Goal: Task Accomplishment & Management: Manage account settings

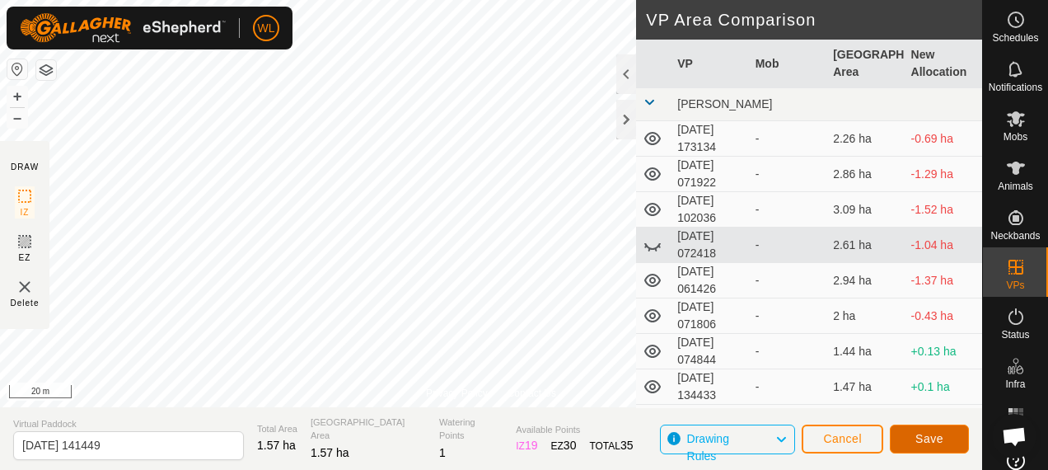
click at [930, 445] on button "Save" at bounding box center [929, 438] width 79 height 29
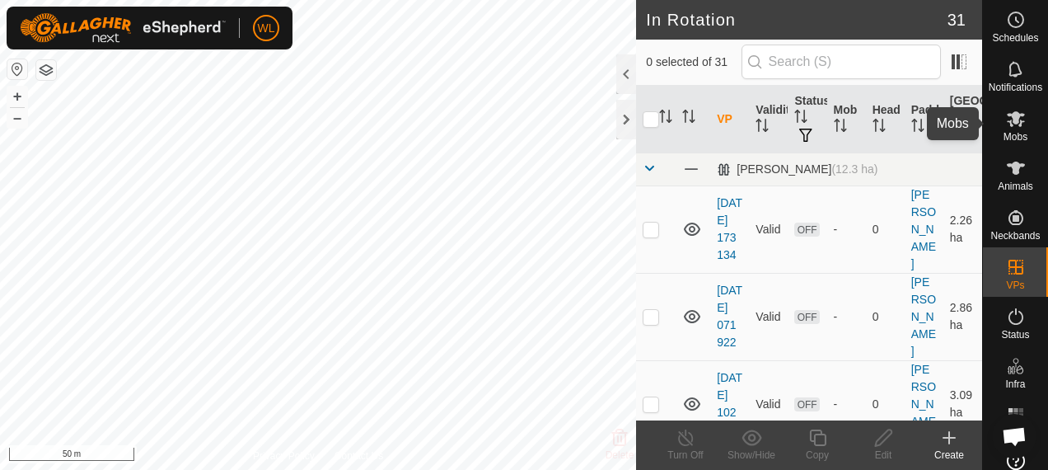
click at [1015, 122] on icon at bounding box center [1016, 119] width 18 height 16
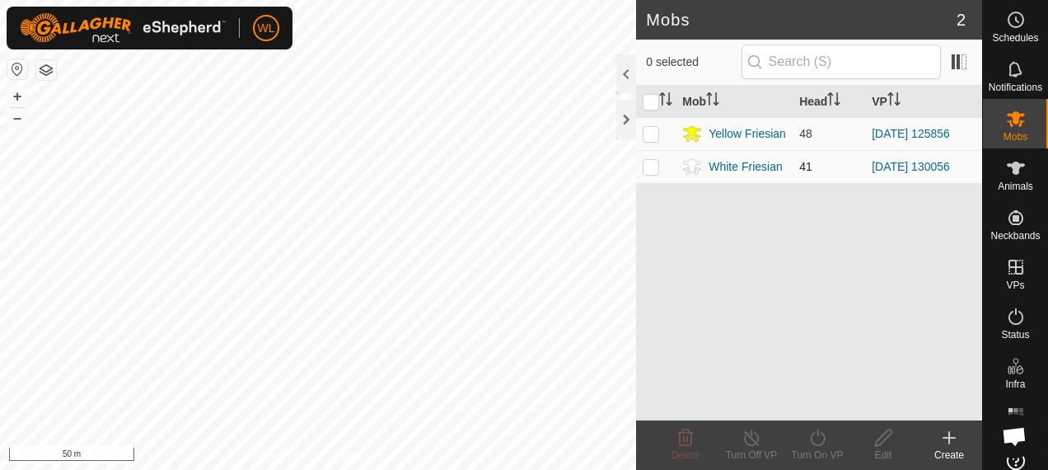
click at [651, 170] on p-checkbox at bounding box center [651, 166] width 16 height 13
checkbox input "true"
click at [812, 438] on icon at bounding box center [818, 438] width 21 height 20
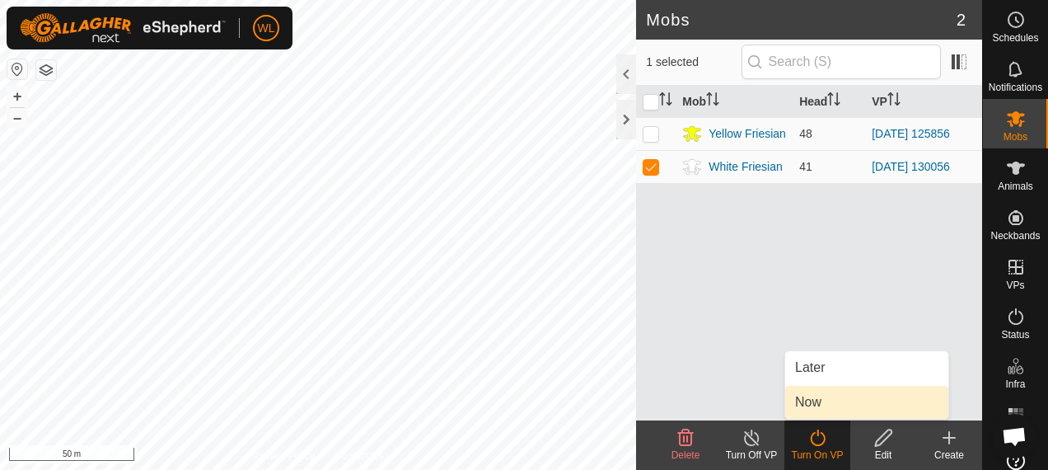
click at [824, 395] on link "Now" at bounding box center [866, 402] width 163 height 33
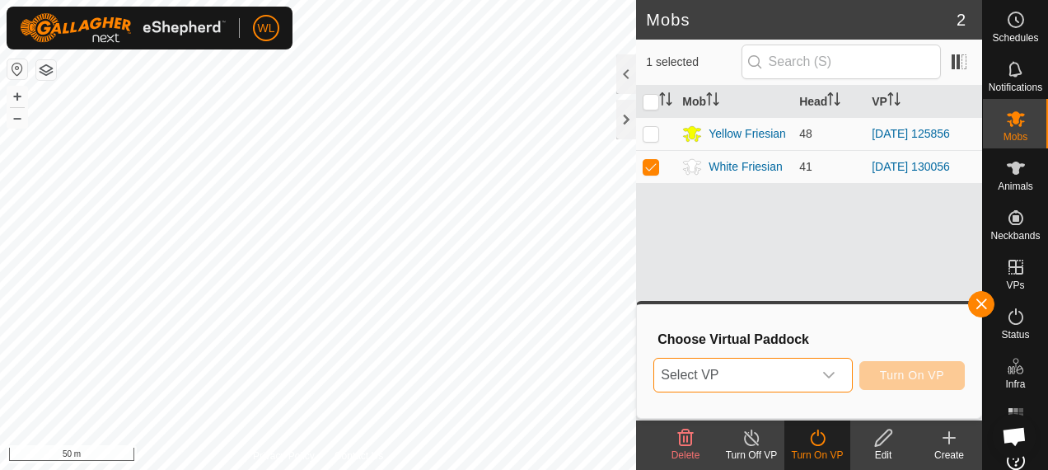
click at [775, 374] on span "Select VP" at bounding box center [732, 374] width 157 height 33
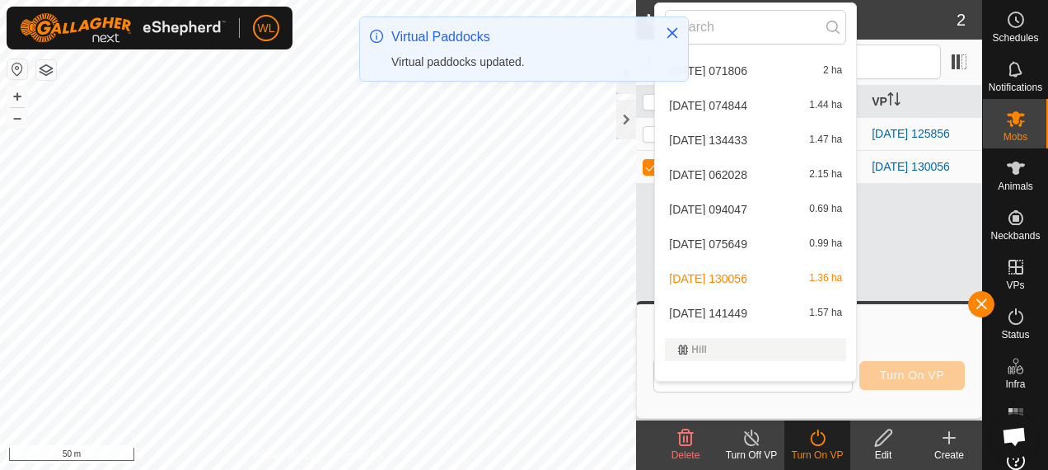
scroll to position [196, 0]
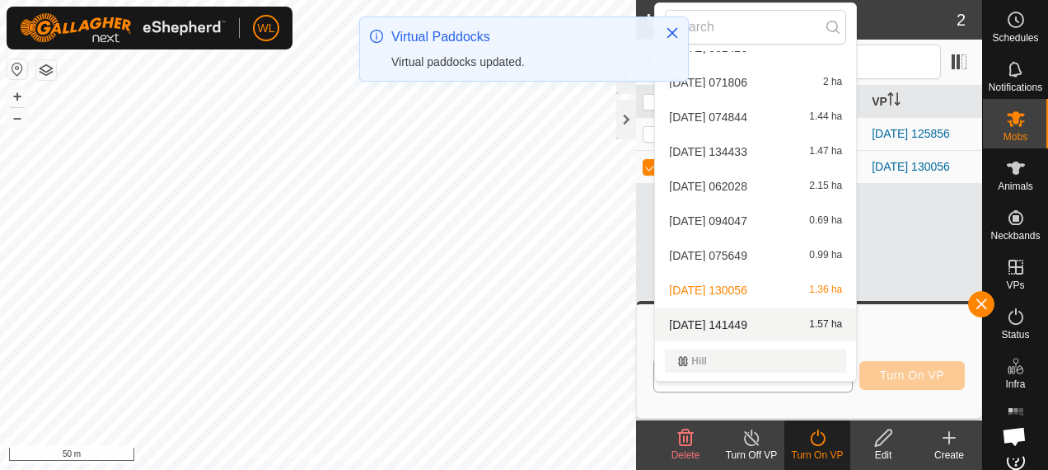
click at [733, 323] on span "[DATE] 141449" at bounding box center [708, 325] width 78 height 12
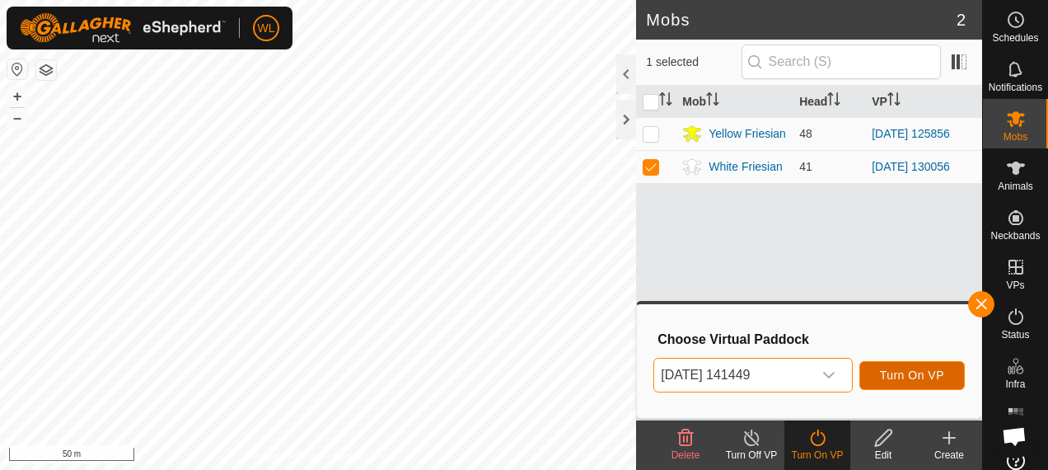
click at [906, 377] on span "Turn On VP" at bounding box center [912, 374] width 64 height 13
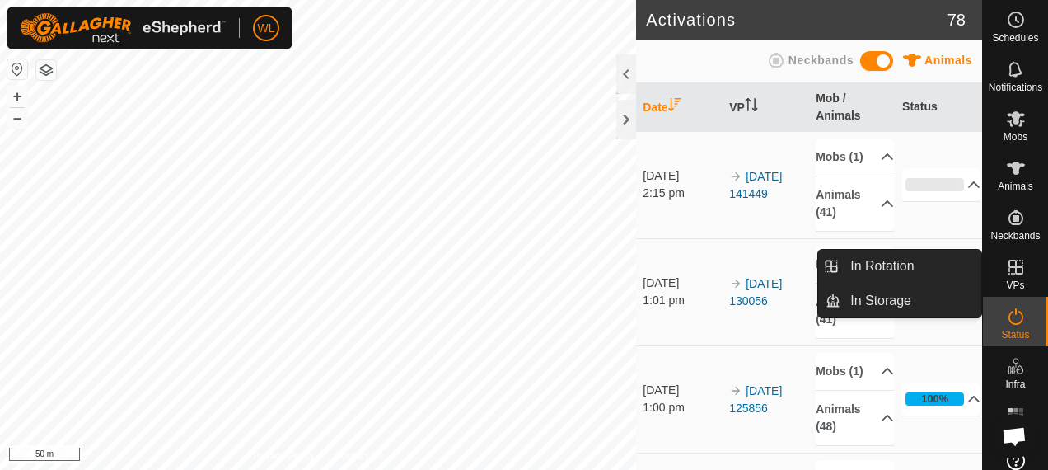
click at [1009, 278] on es-virtualpaddocks-svg-icon at bounding box center [1016, 267] width 30 height 26
click at [1007, 276] on icon at bounding box center [1016, 267] width 20 height 20
click at [929, 255] on link "In Rotation" at bounding box center [910, 266] width 141 height 33
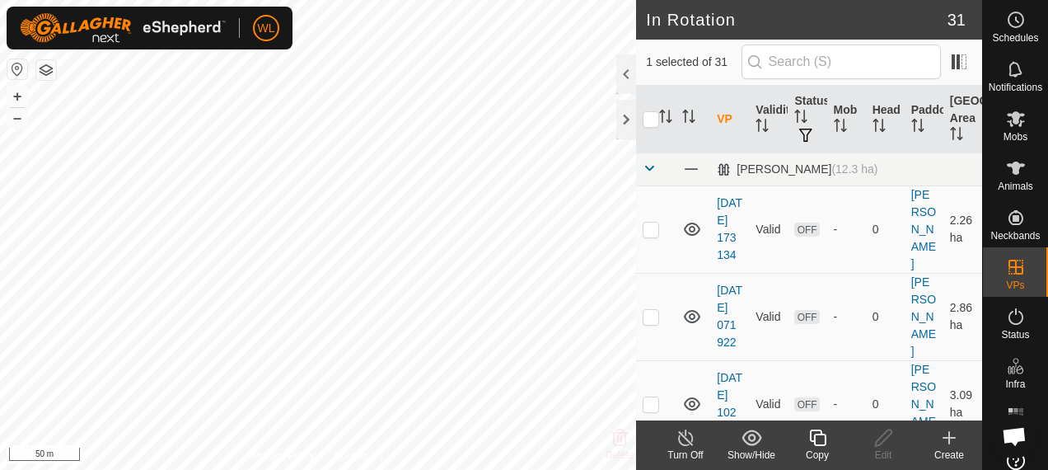
click at [955, 438] on icon at bounding box center [949, 438] width 12 height 0
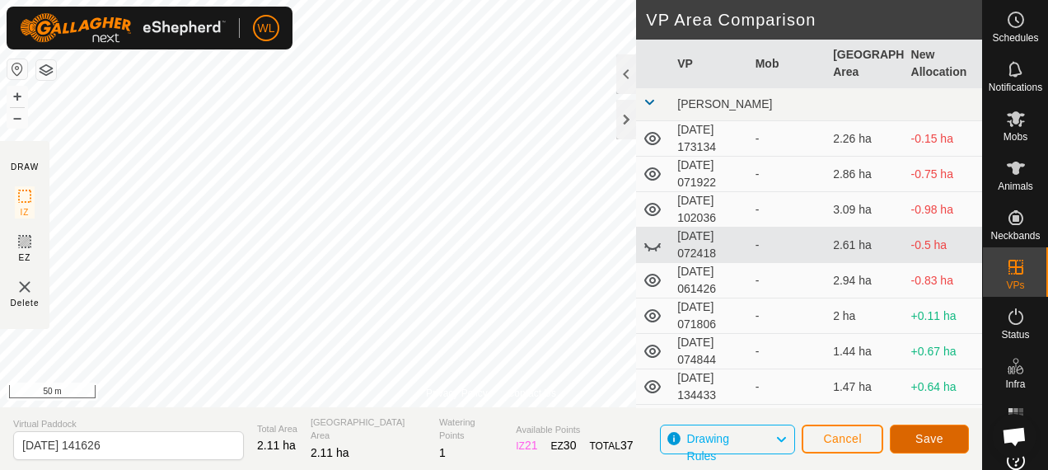
click at [907, 433] on button "Save" at bounding box center [929, 438] width 79 height 29
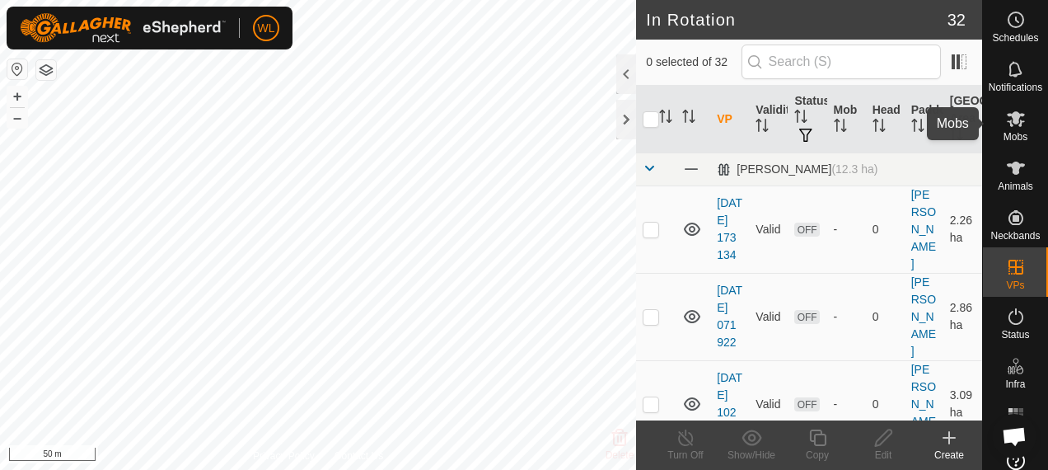
click at [1007, 130] on es-mob-svg-icon at bounding box center [1016, 118] width 30 height 26
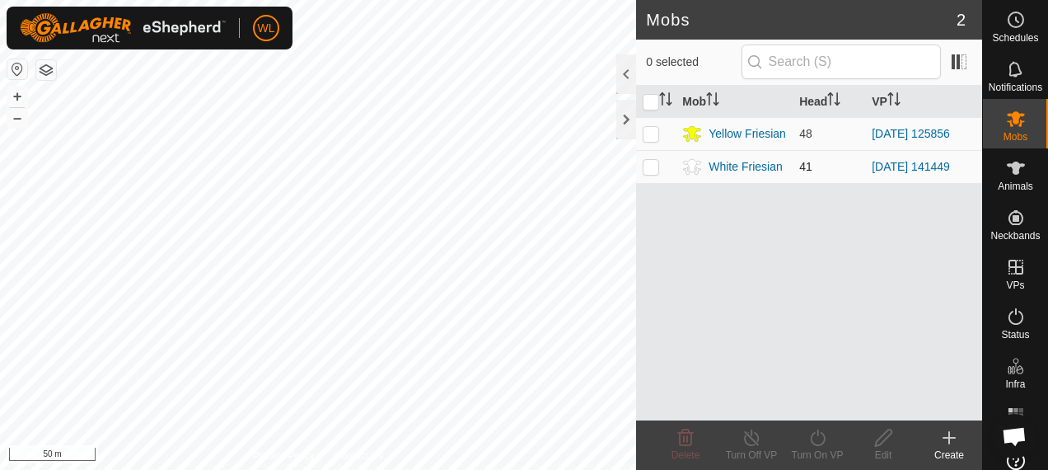
click at [650, 165] on p-checkbox at bounding box center [651, 166] width 16 height 13
checkbox input "true"
click at [811, 442] on icon at bounding box center [818, 438] width 21 height 20
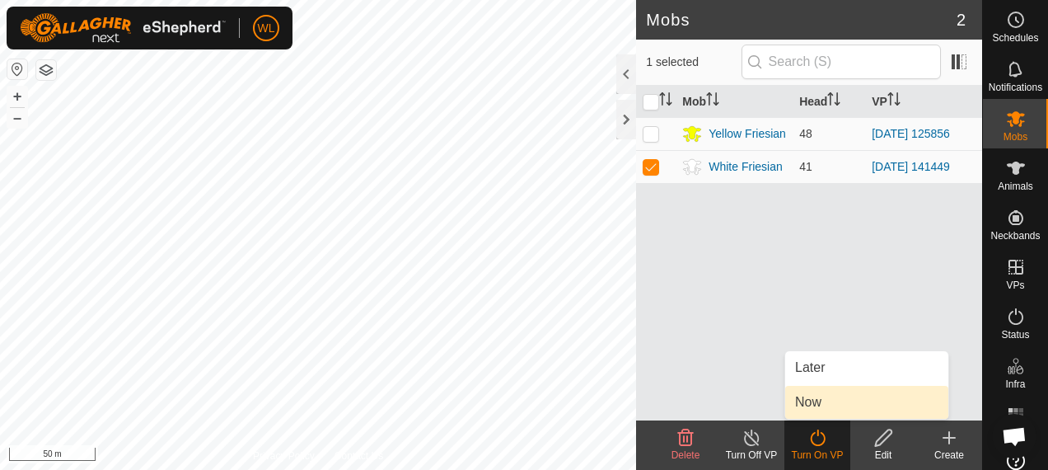
click at [820, 406] on link "Now" at bounding box center [866, 402] width 163 height 33
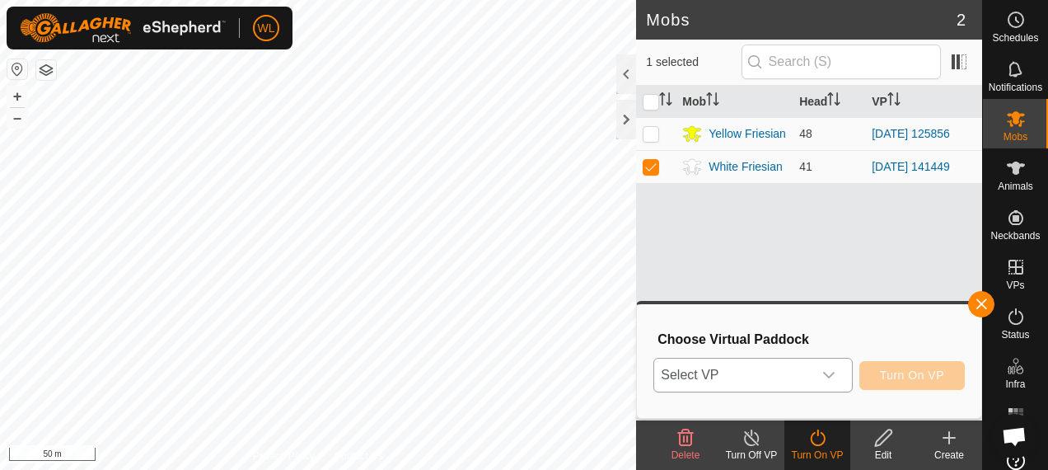
click at [703, 373] on span "Select VP" at bounding box center [732, 374] width 157 height 33
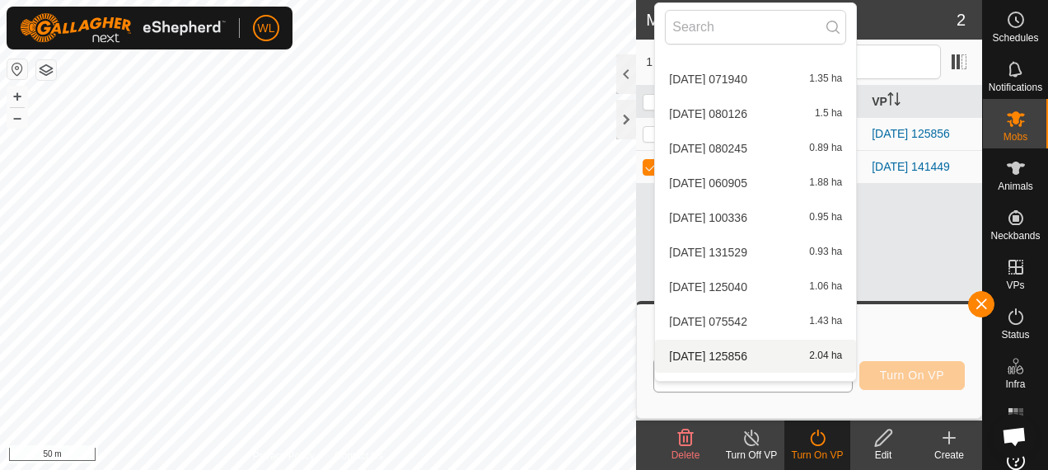
scroll to position [890, 0]
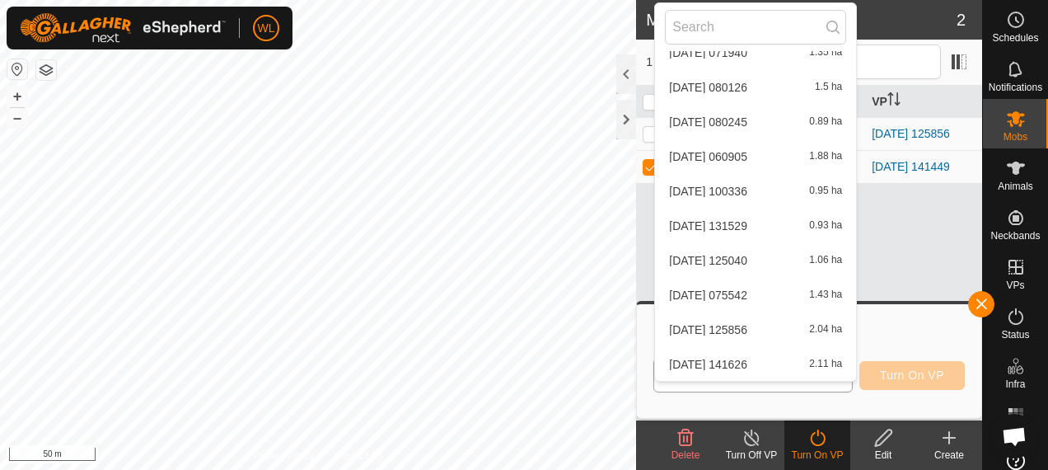
click at [720, 362] on li "2025-09-02 141626 2.11 ha" at bounding box center [755, 364] width 201 height 33
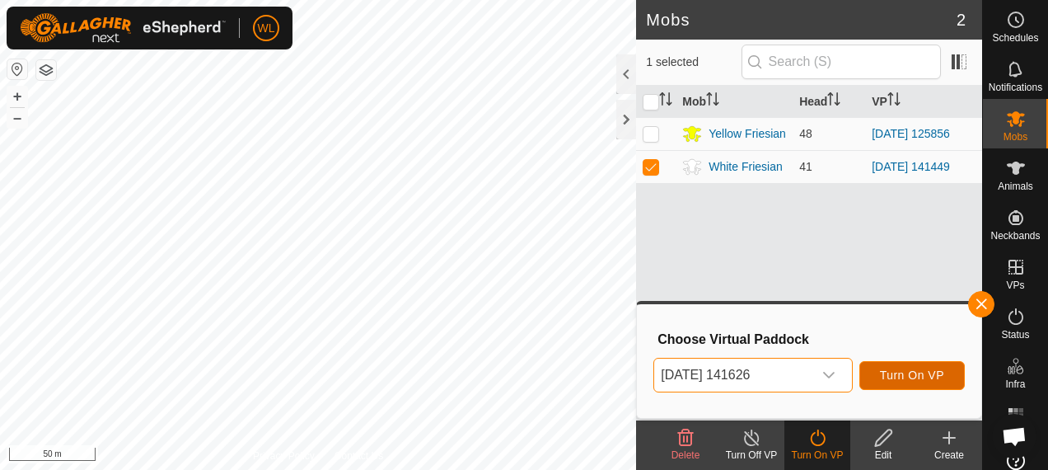
click at [906, 372] on span "Turn On VP" at bounding box center [912, 374] width 64 height 13
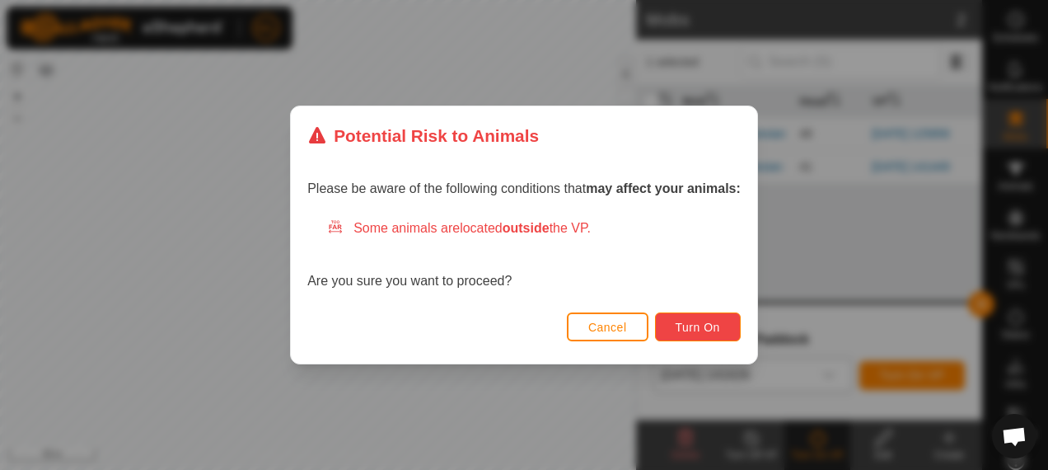
click at [690, 321] on span "Turn On" at bounding box center [698, 327] width 44 height 13
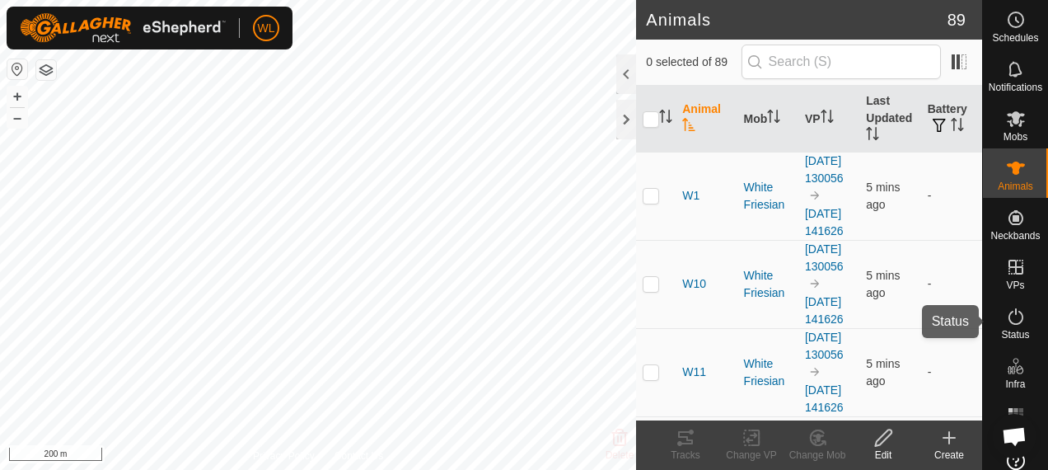
click at [1009, 316] on icon at bounding box center [1016, 316] width 15 height 16
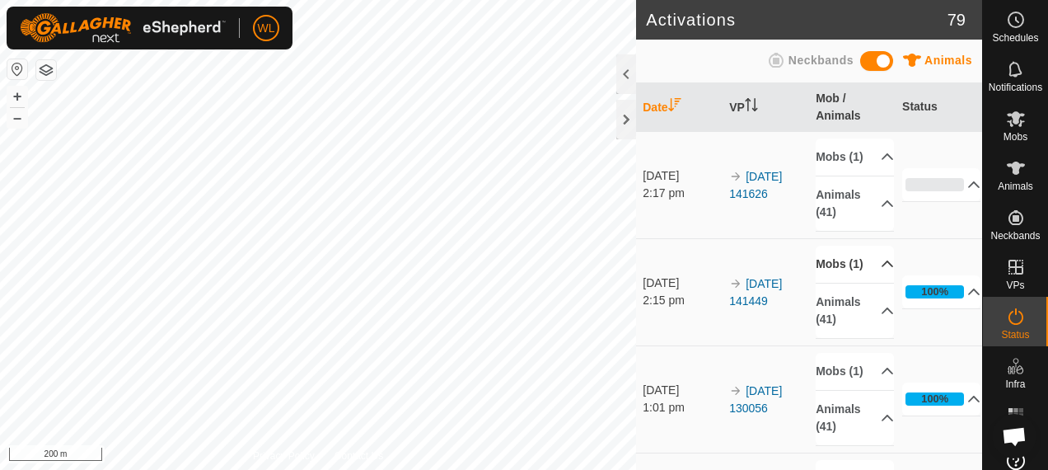
click at [881, 270] on icon at bounding box center [887, 263] width 13 height 13
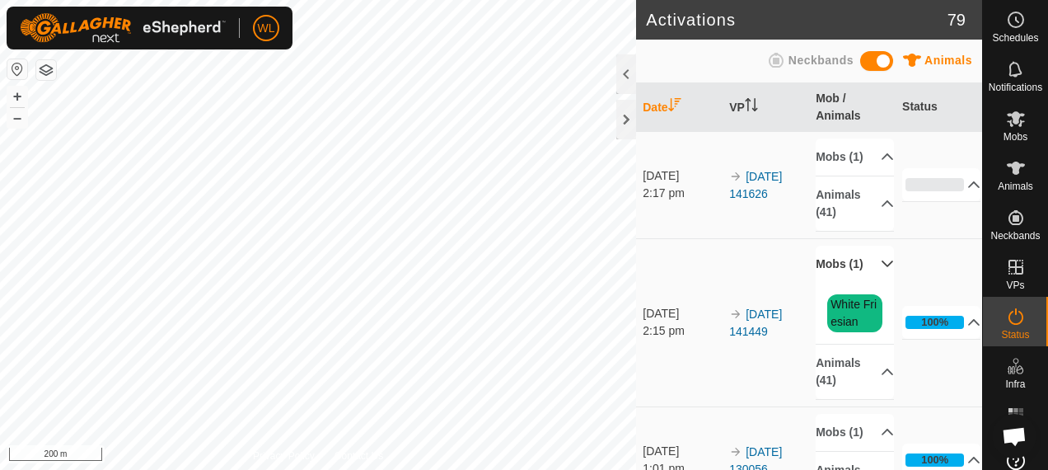
click at [868, 283] on p-accordion-header "Mobs (1)" at bounding box center [855, 264] width 78 height 37
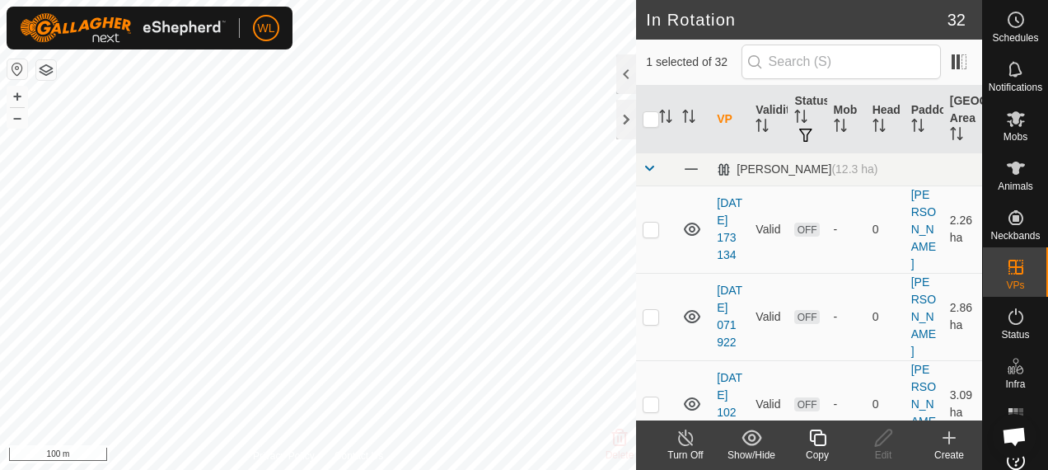
checkbox input "false"
checkbox input "true"
drag, startPoint x: 1018, startPoint y: 132, endPoint x: 995, endPoint y: 138, distance: 24.6
click at [1017, 132] on span "Mobs" at bounding box center [1016, 137] width 24 height 10
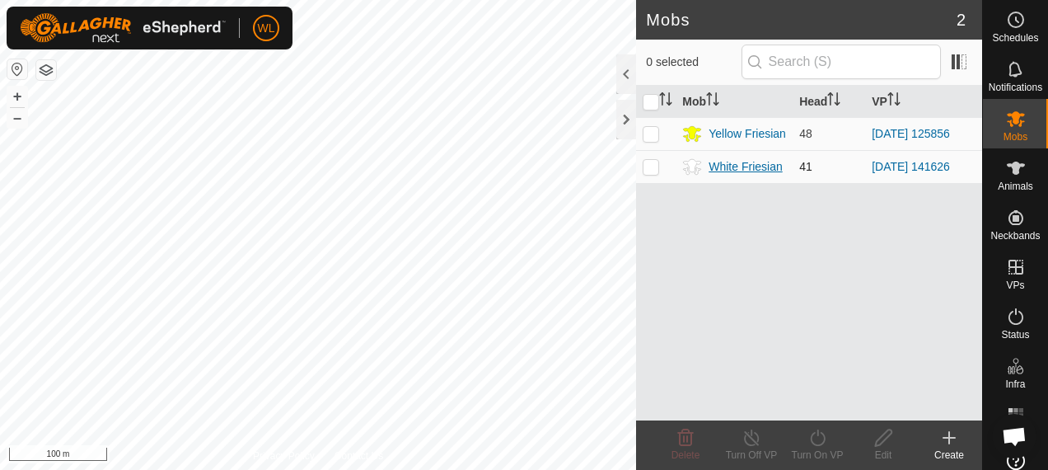
click at [755, 166] on div "White Friesian" at bounding box center [745, 166] width 73 height 17
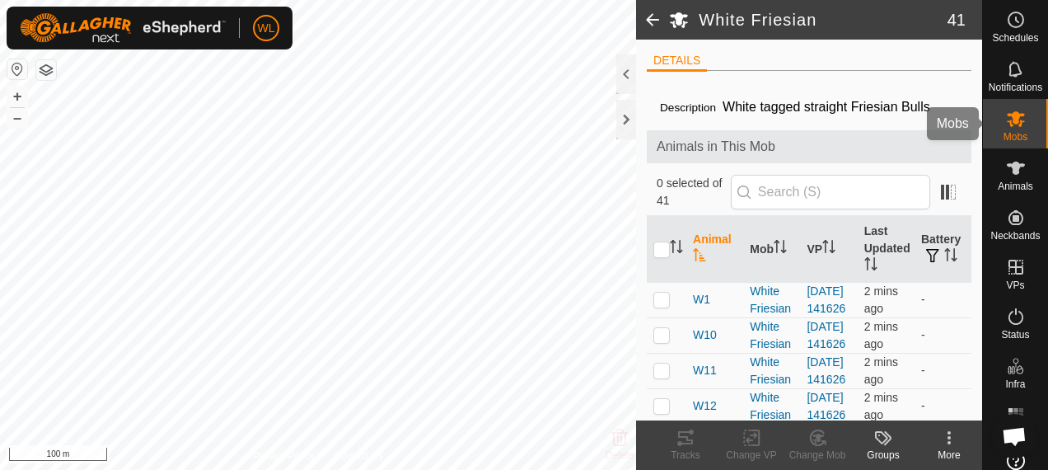
click at [1005, 105] on es-mob-svg-icon at bounding box center [1016, 118] width 30 height 26
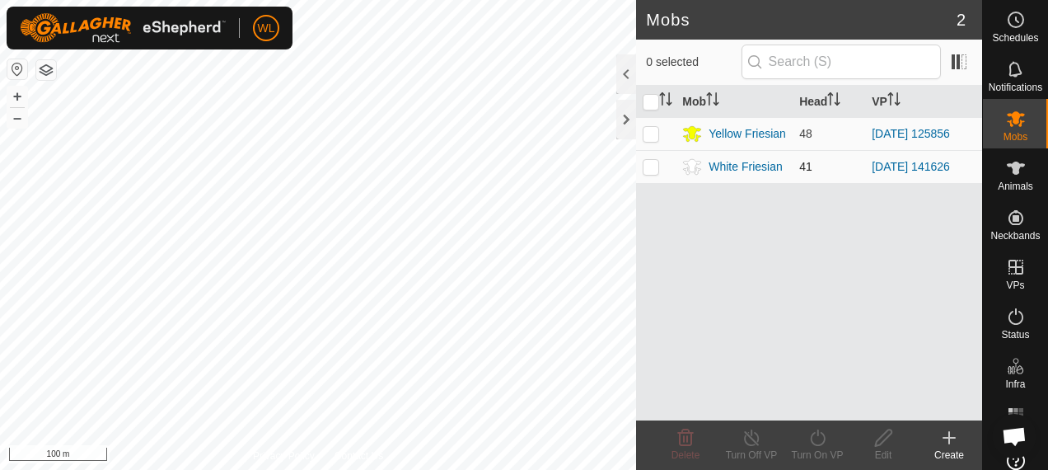
click at [651, 171] on p-checkbox at bounding box center [651, 166] width 16 height 13
checkbox input "true"
click at [823, 442] on icon at bounding box center [817, 437] width 15 height 16
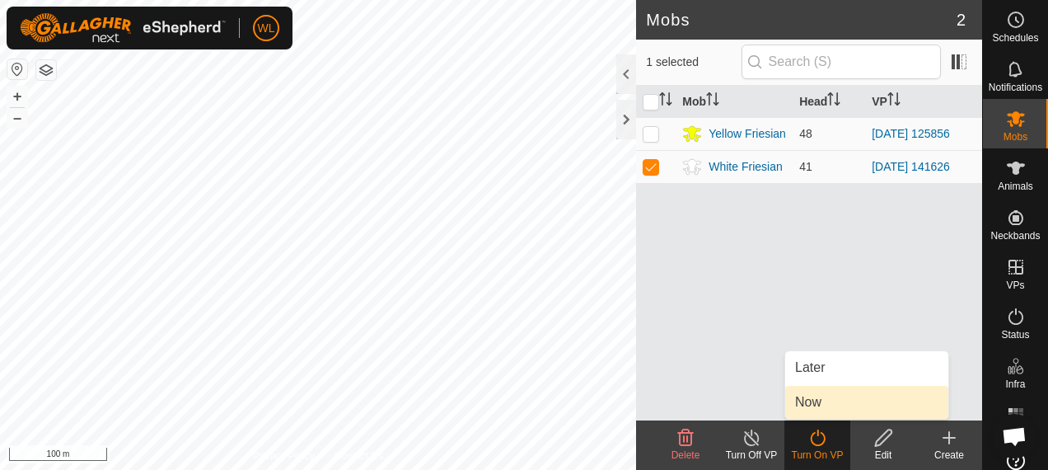
click at [829, 399] on link "Now" at bounding box center [866, 402] width 163 height 33
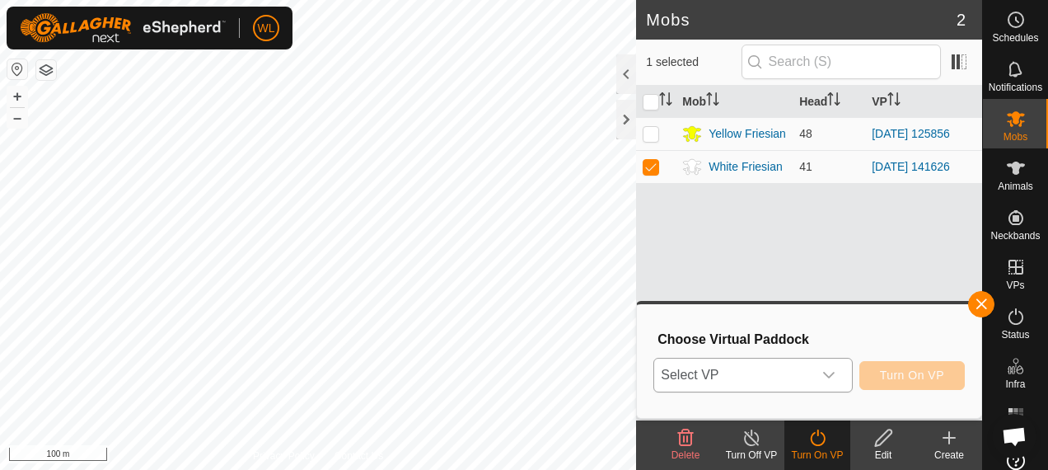
click at [834, 379] on icon "dropdown trigger" at bounding box center [828, 374] width 13 height 13
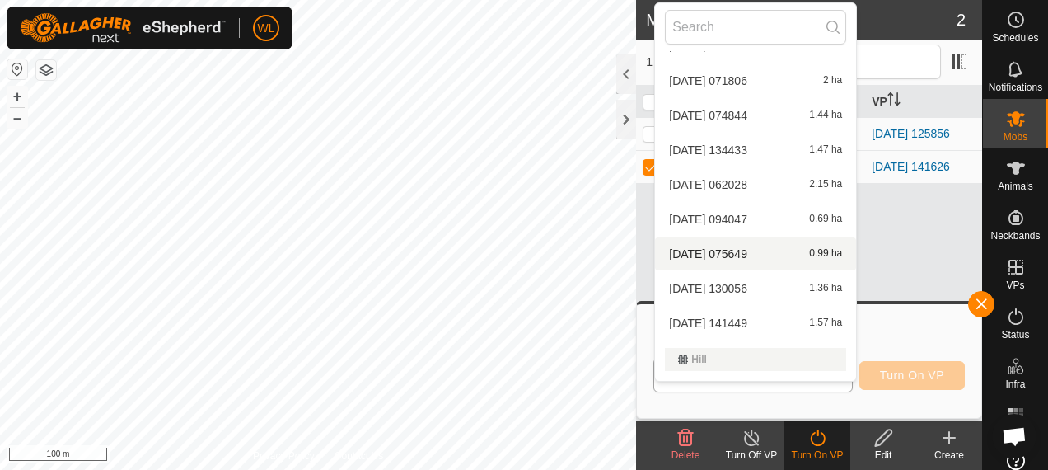
scroll to position [247, 0]
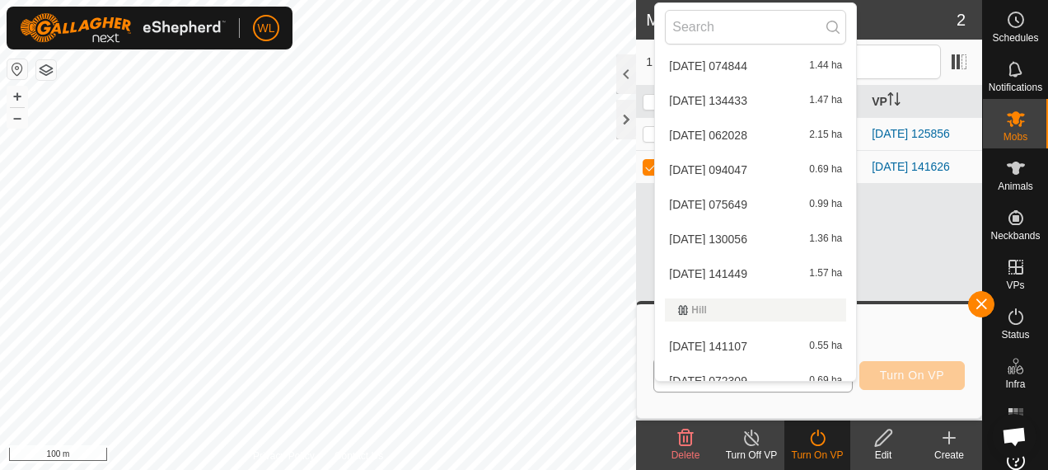
click at [751, 275] on li "[DATE] 141449 1.57 ha" at bounding box center [755, 273] width 201 height 33
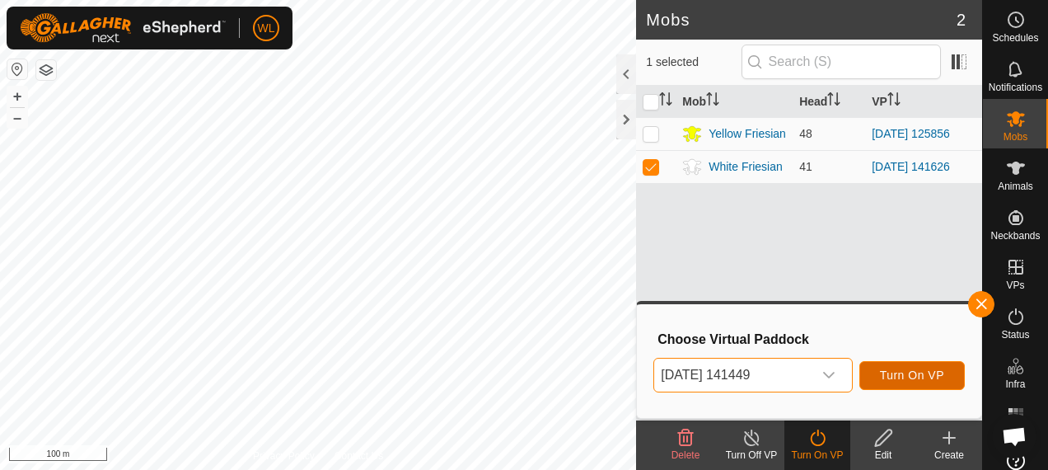
click at [895, 371] on span "Turn On VP" at bounding box center [912, 374] width 64 height 13
